Goal: Download file/media

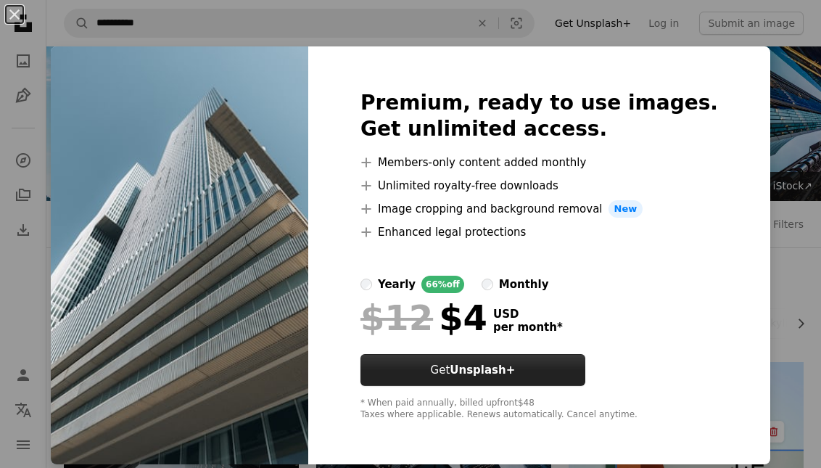
scroll to position [279, 0]
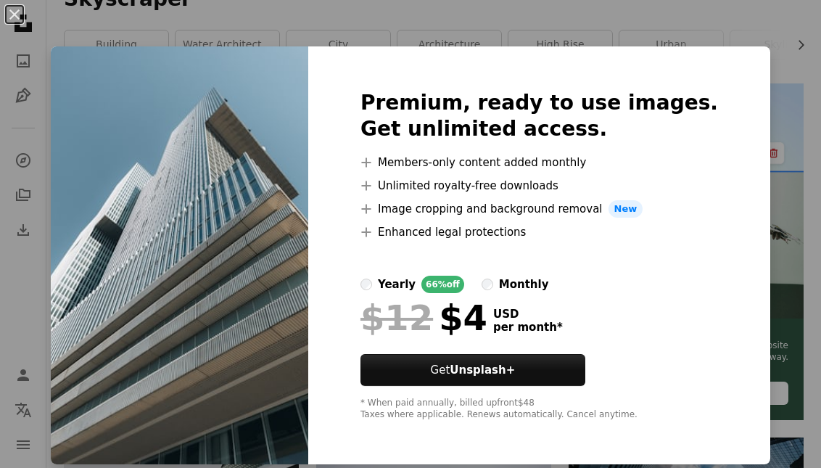
click at [774, 47] on div "An X shape Premium, ready to use images. Get unlimited access. A plus sign Memb…" at bounding box center [410, 234] width 821 height 468
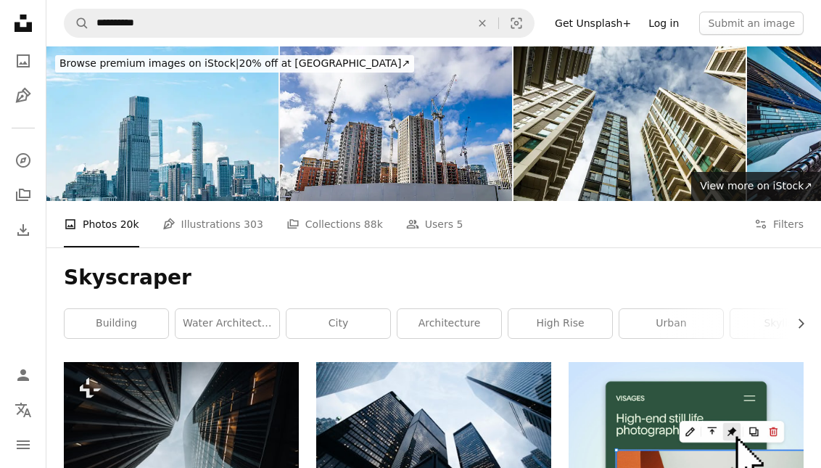
click at [676, 15] on link "Log in" at bounding box center [664, 23] width 48 height 23
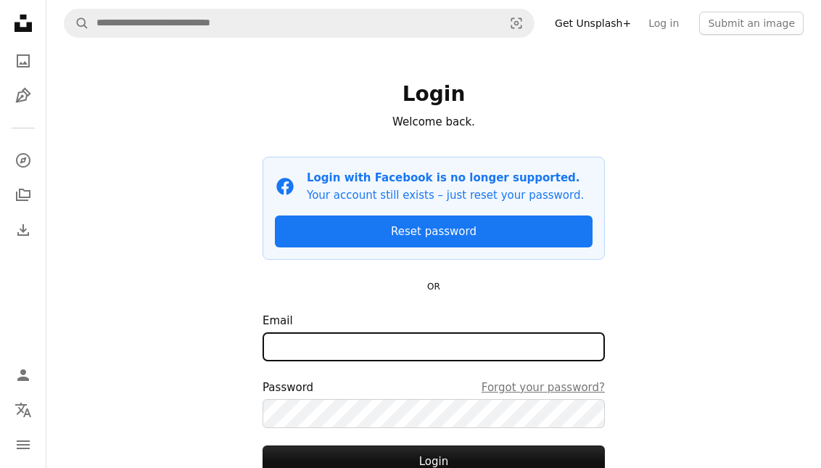
type input "**********"
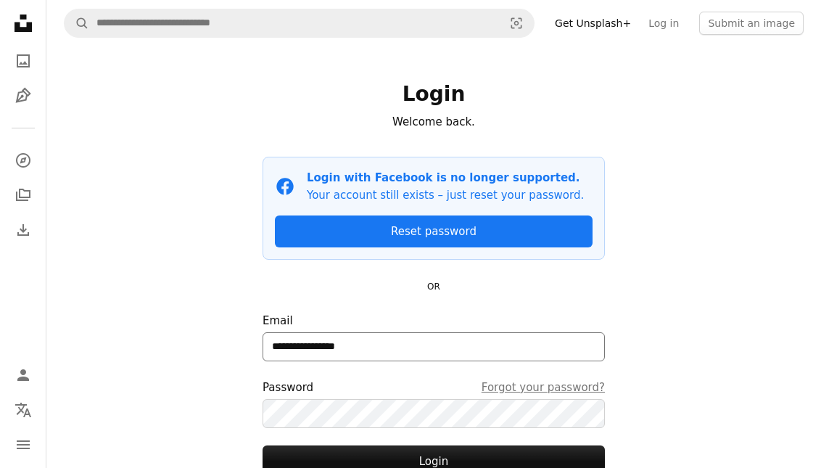
scroll to position [67, 0]
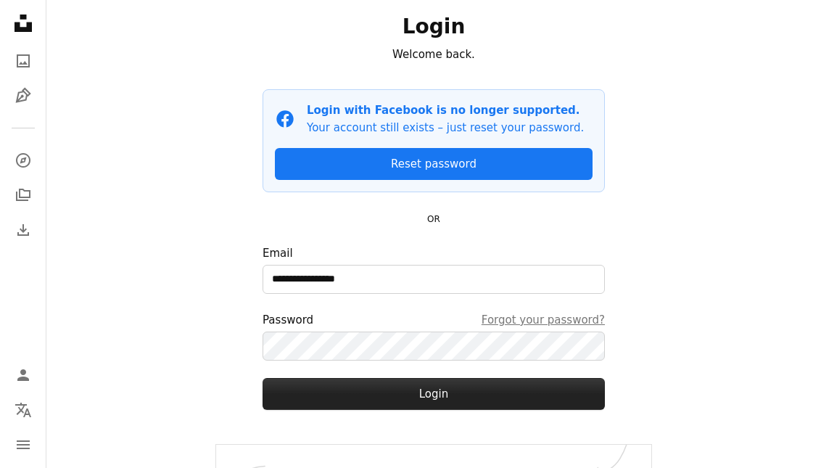
click at [396, 403] on button "Login" at bounding box center [434, 394] width 342 height 32
